Goal: Task Accomplishment & Management: Manage account settings

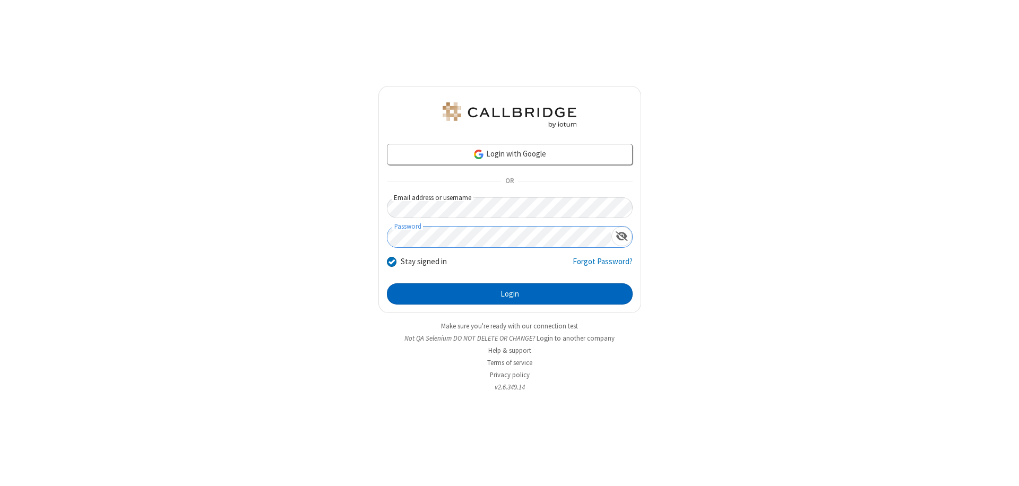
click at [510, 294] on button "Login" at bounding box center [510, 293] width 246 height 21
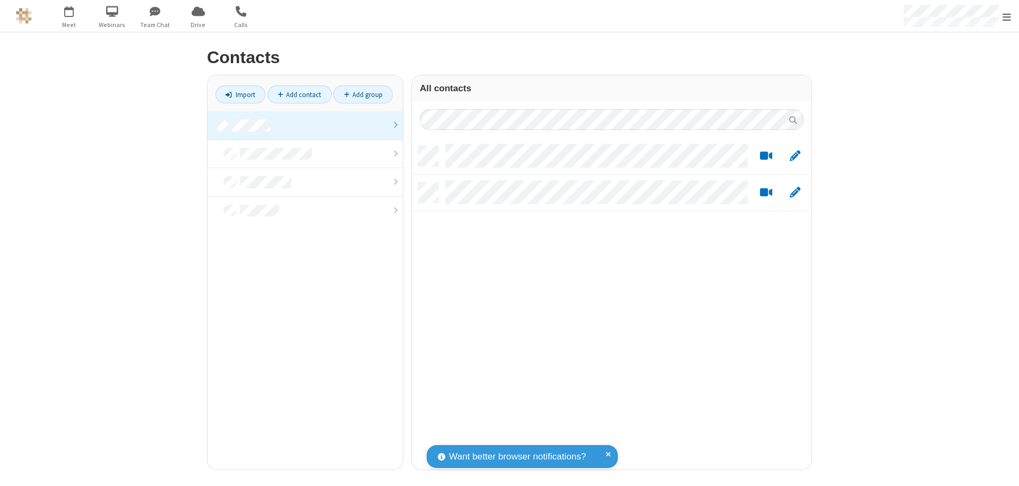
scroll to position [324, 392]
click at [305, 125] on link at bounding box center [305, 125] width 195 height 29
click at [363, 94] on link "Add group" at bounding box center [362, 94] width 59 height 18
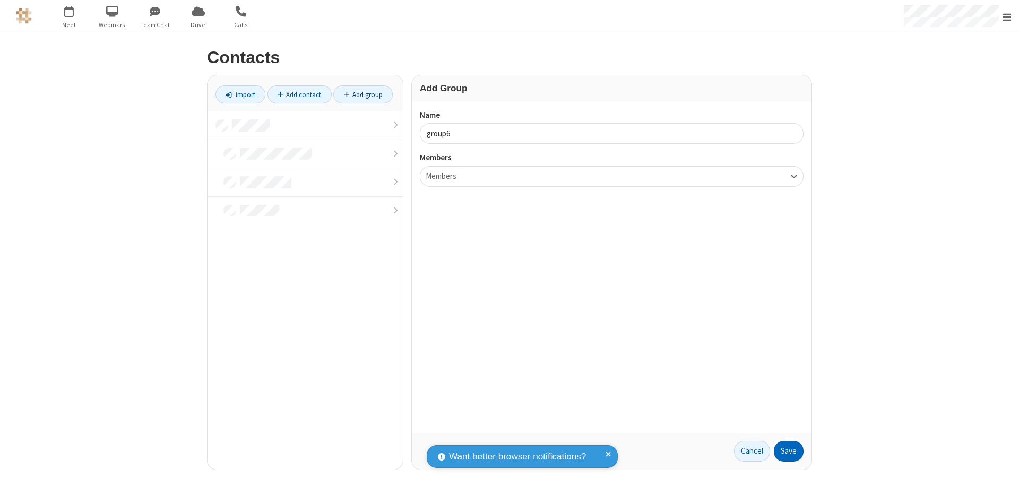
type input "group6"
click at [789, 451] on button "Save" at bounding box center [789, 451] width 30 height 21
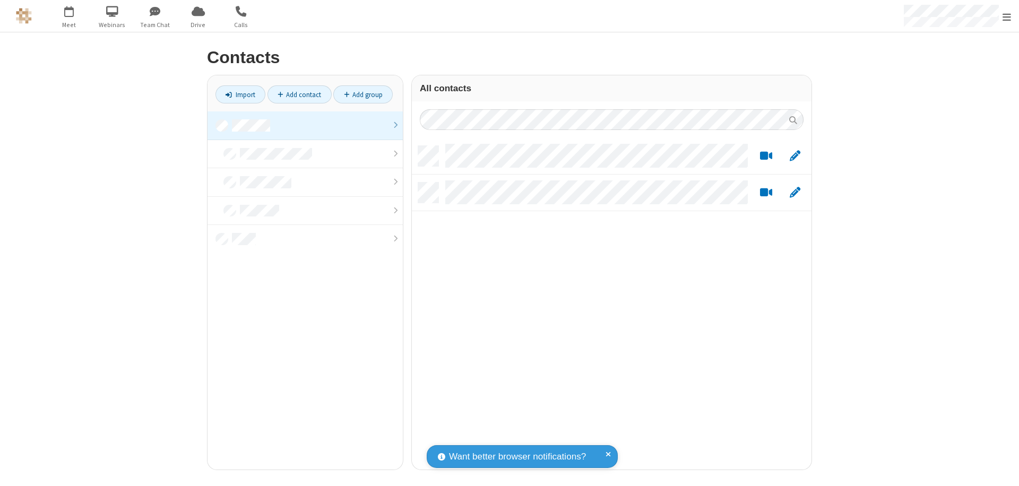
click at [305, 125] on link at bounding box center [305, 125] width 195 height 29
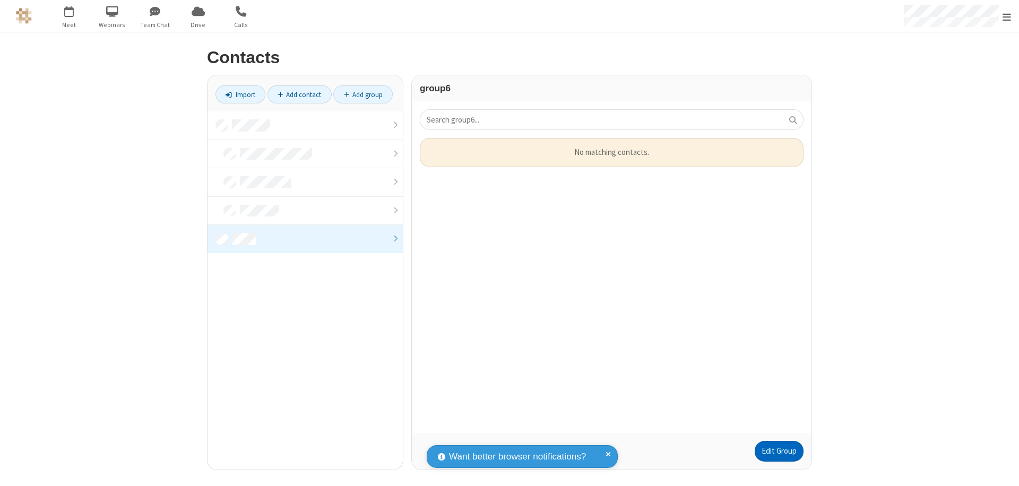
click at [779, 451] on link "Edit Group" at bounding box center [779, 451] width 49 height 21
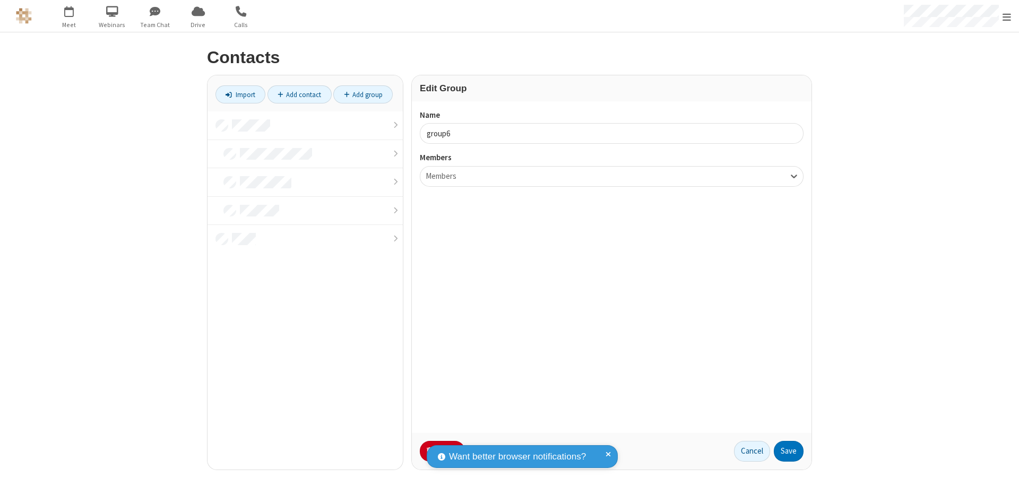
click at [0, 0] on button "No Thanks" at bounding box center [0, 0] width 0 height 0
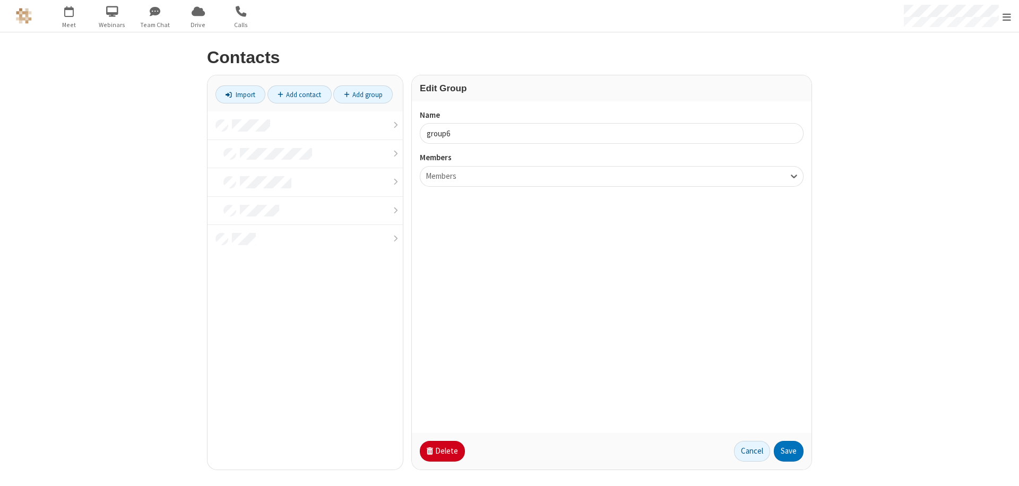
click at [441, 451] on button "Delete" at bounding box center [442, 451] width 45 height 21
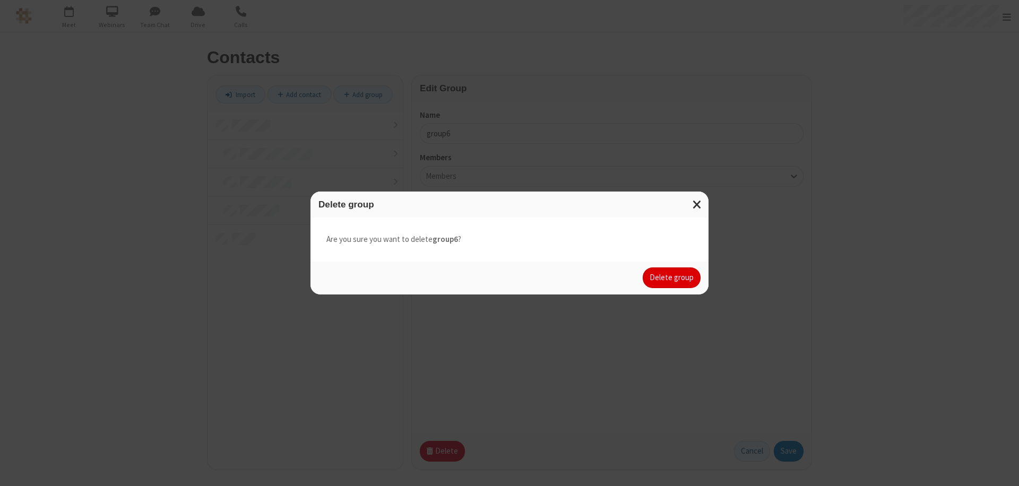
click at [672, 278] on button "Delete group" at bounding box center [672, 278] width 58 height 21
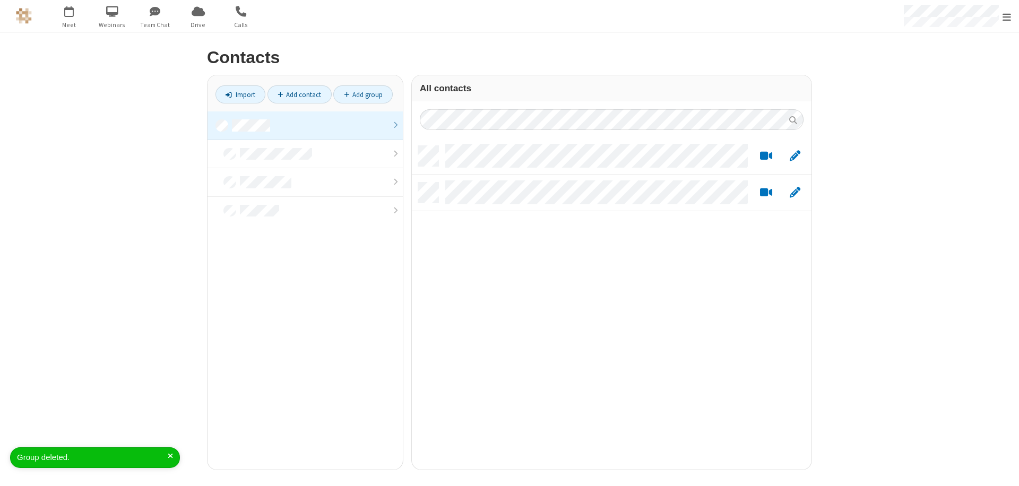
scroll to position [324, 392]
